Goal: Participate in discussion: Engage in conversation with other users on a specific topic

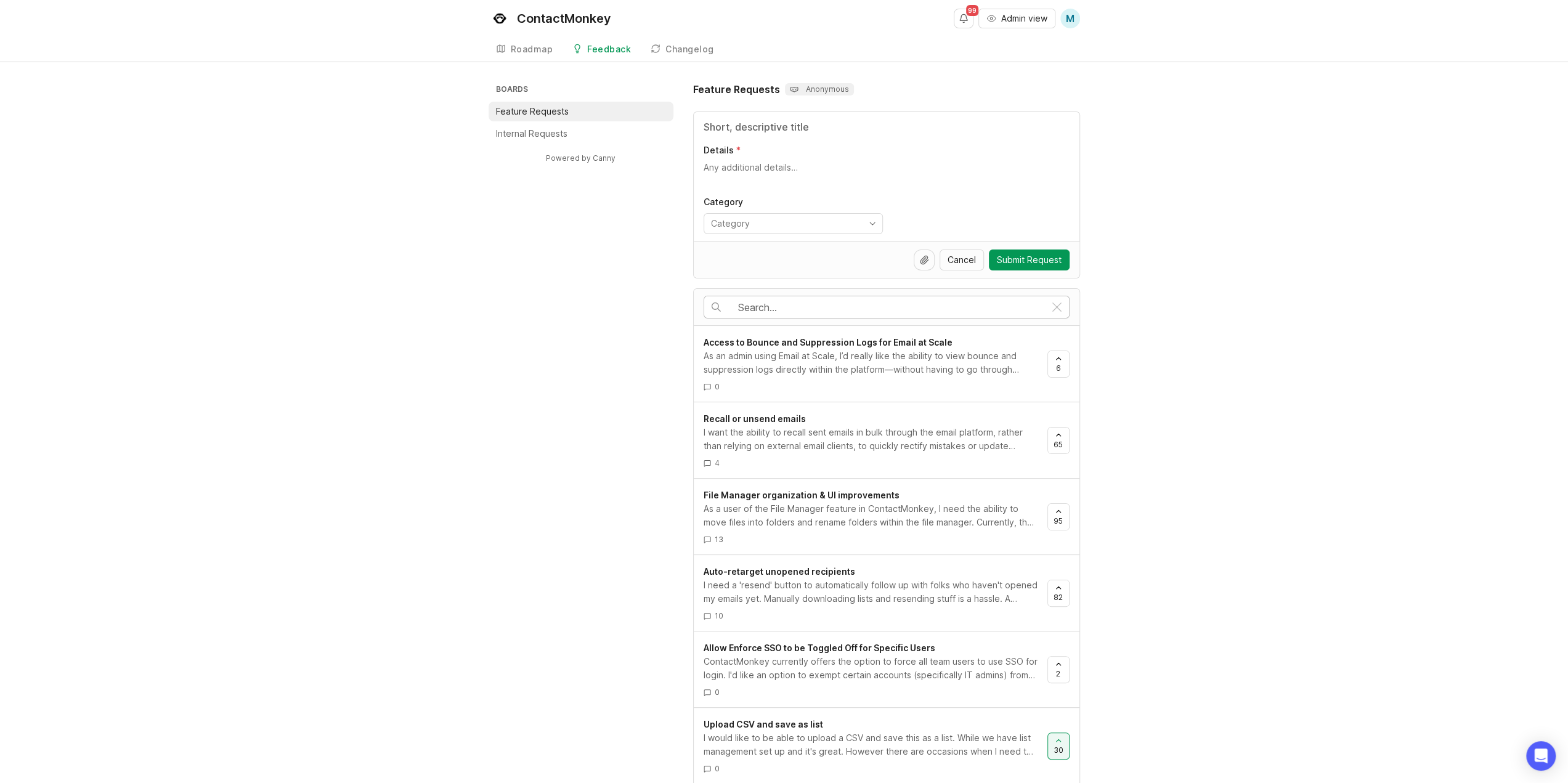
paste input "More Options for Frames"
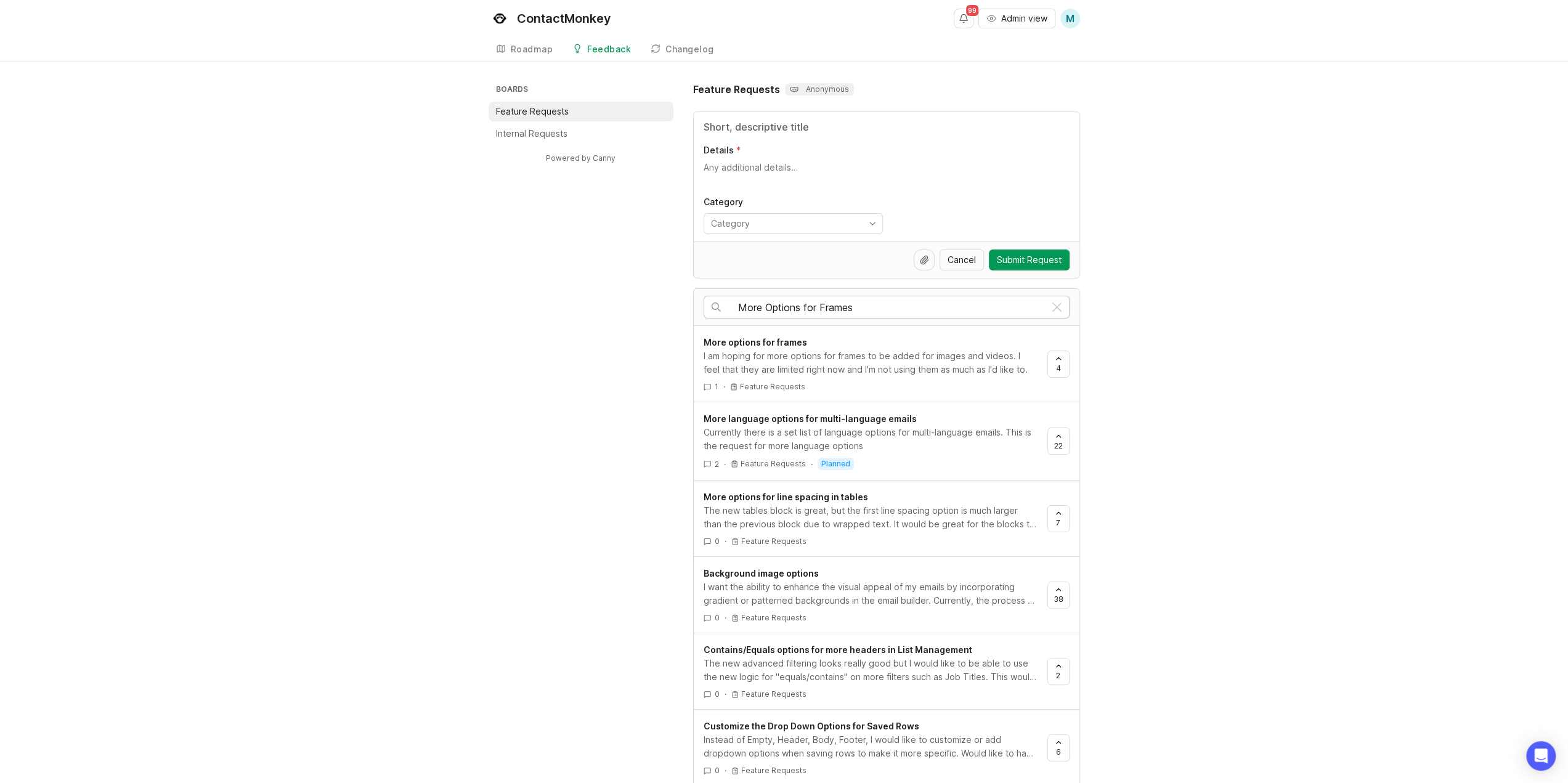
type input "More Options for Frames"
click at [858, 356] on div "I am hoping for more options for frames to be added for images and videos. I fe…" at bounding box center [870, 362] width 334 height 28
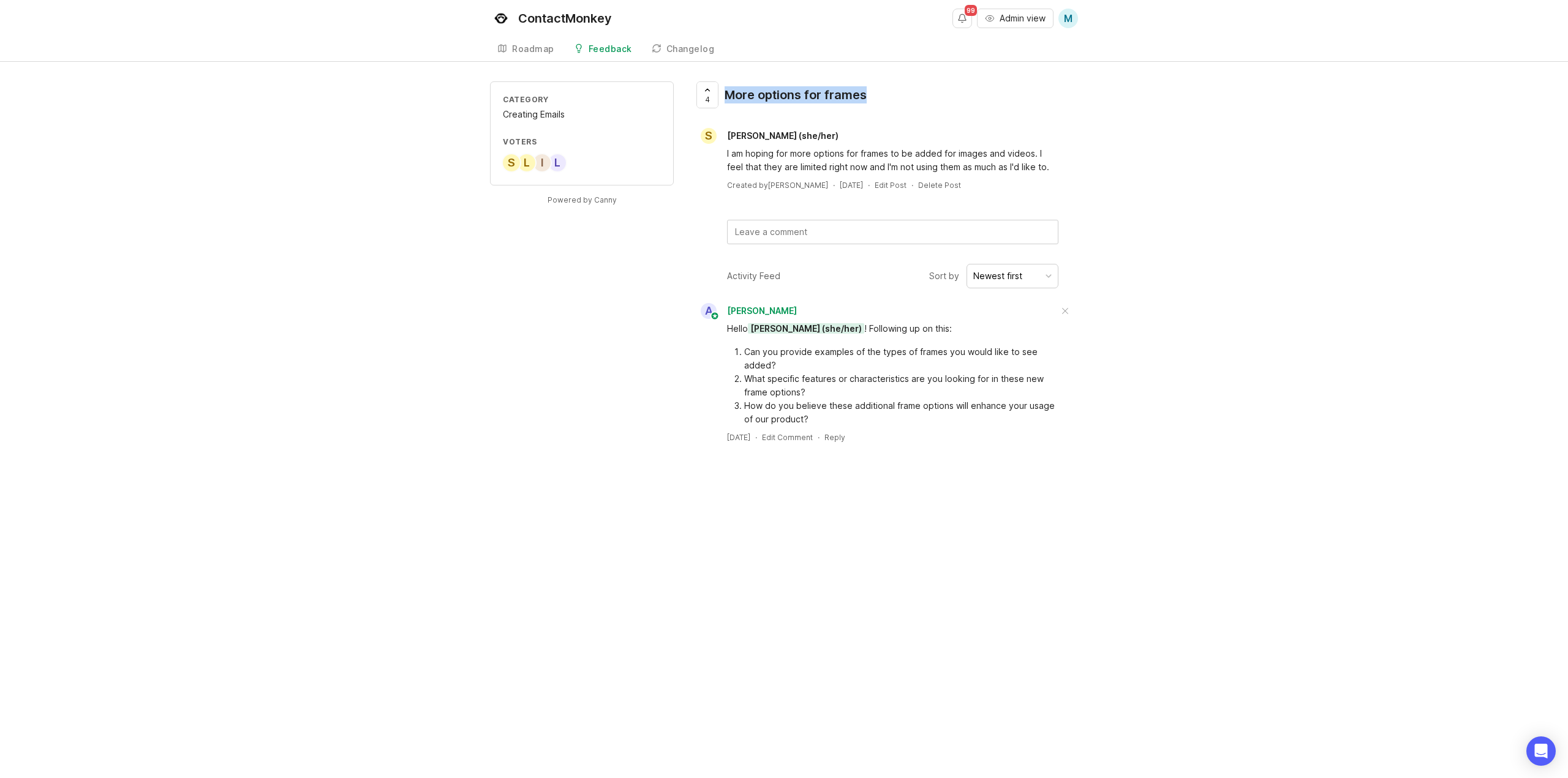
drag, startPoint x: 845, startPoint y: 95, endPoint x: 767, endPoint y: 87, distance: 78.4
click at [721, 98] on div "4 More options for frames" at bounding box center [785, 99] width 183 height 37
copy div "4 More options for frames"
